Goal: Information Seeking & Learning: Learn about a topic

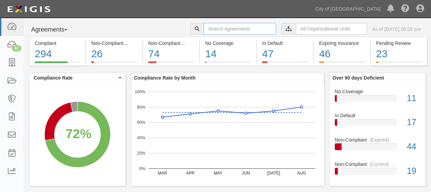
click at [220, 28] on input "text" at bounding box center [240, 29] width 72 height 12
type input "Turo"
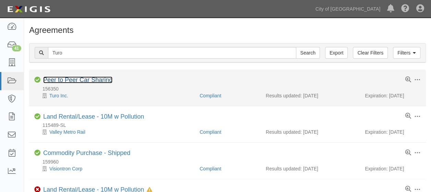
click at [62, 82] on link "Peer to Peer Car Sharing" at bounding box center [77, 79] width 69 height 7
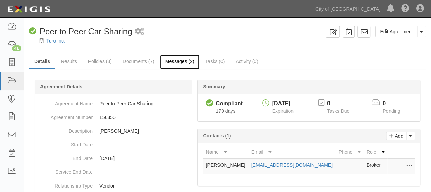
click at [182, 63] on link "Messages (2)" at bounding box center [179, 62] width 39 height 15
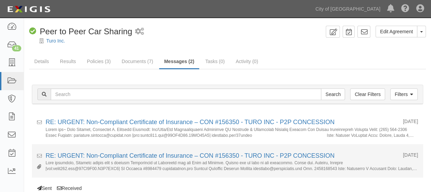
click at [222, 169] on small at bounding box center [232, 165] width 372 height 11
click at [221, 172] on li "Received 03/07/2025 RE: URGENT: Non-Compliant Certificate of Insurance – CON #1…" at bounding box center [227, 161] width 391 height 33
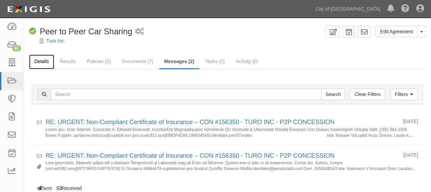
click at [45, 62] on link "Details" at bounding box center [41, 62] width 25 height 15
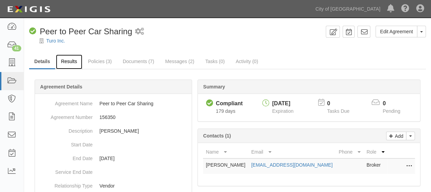
click at [72, 59] on link "Results" at bounding box center [69, 62] width 26 height 15
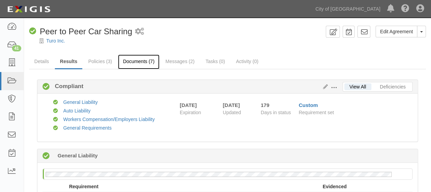
click at [127, 60] on link "Documents (7)" at bounding box center [139, 62] width 42 height 15
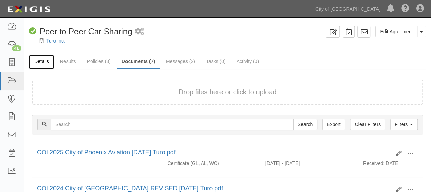
click at [47, 59] on link "Details" at bounding box center [41, 62] width 25 height 15
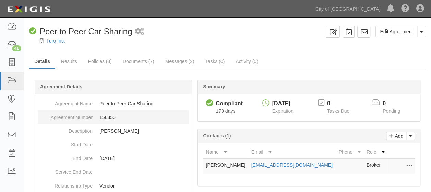
click at [108, 118] on dd "156350" at bounding box center [113, 117] width 151 height 14
copy dd "156350"
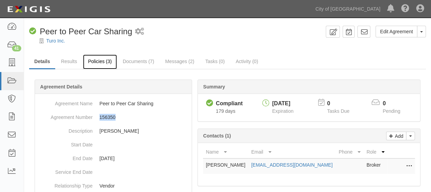
click at [106, 64] on link "Policies (3)" at bounding box center [100, 62] width 34 height 15
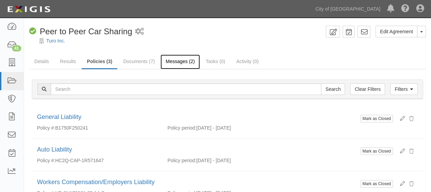
click at [181, 60] on link "Messages (2)" at bounding box center [179, 62] width 39 height 15
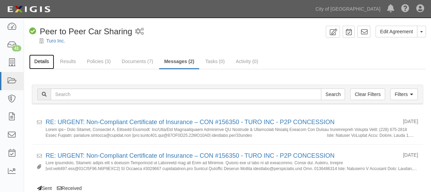
click at [39, 64] on link "Details" at bounding box center [41, 62] width 25 height 15
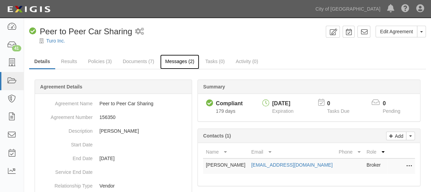
click at [180, 61] on link "Messages (2)" at bounding box center [179, 62] width 39 height 15
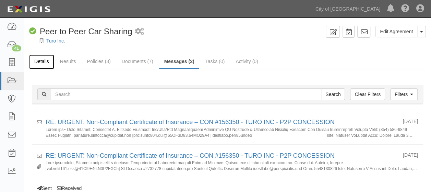
click at [44, 60] on link "Details" at bounding box center [41, 62] width 25 height 15
